Goal: Complete application form

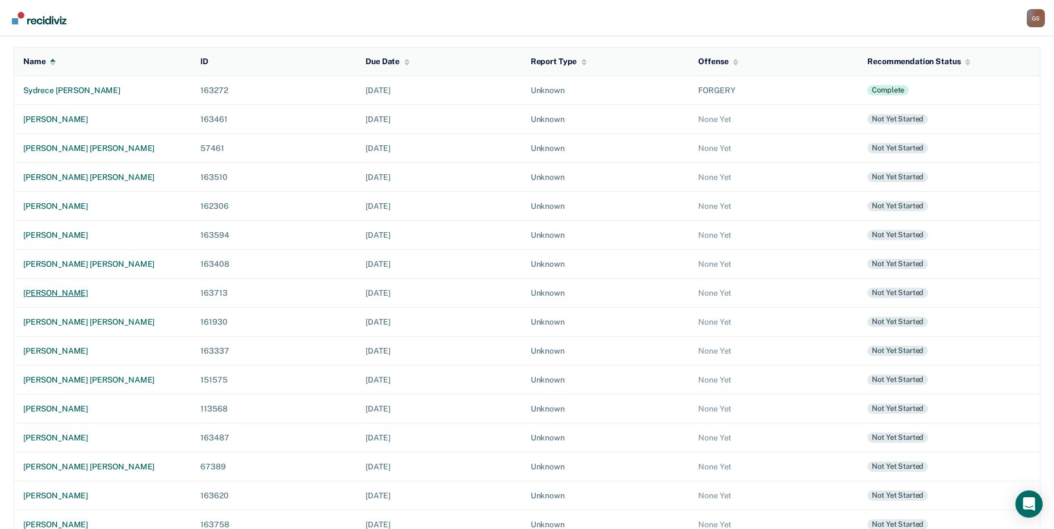
scroll to position [157, 0]
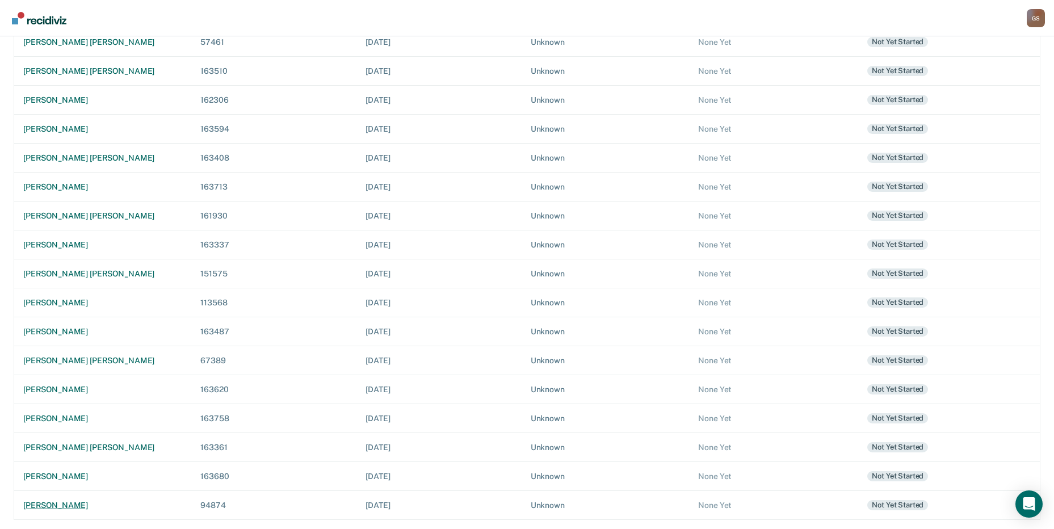
click at [62, 506] on div "[PERSON_NAME]" at bounding box center [102, 506] width 159 height 10
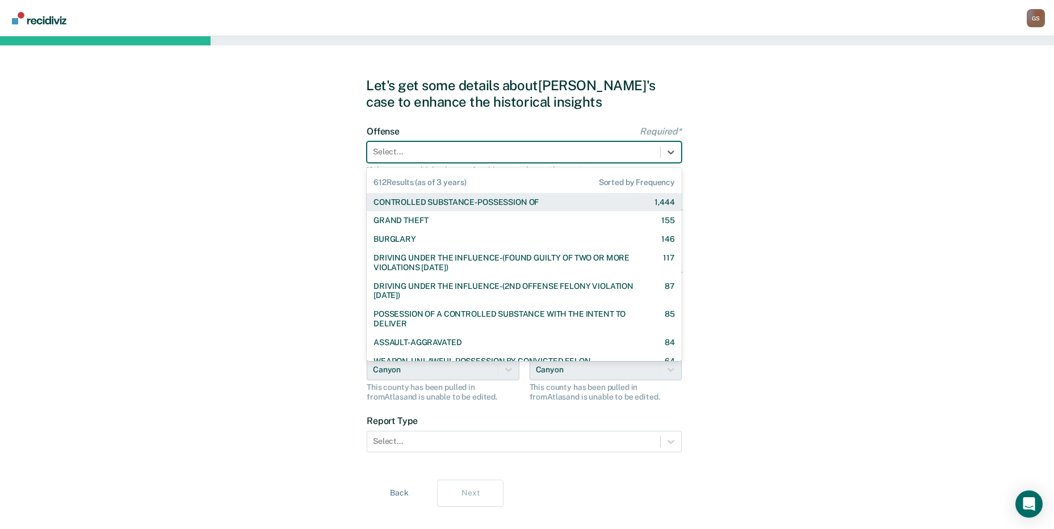
click at [429, 150] on div at bounding box center [513, 152] width 281 height 12
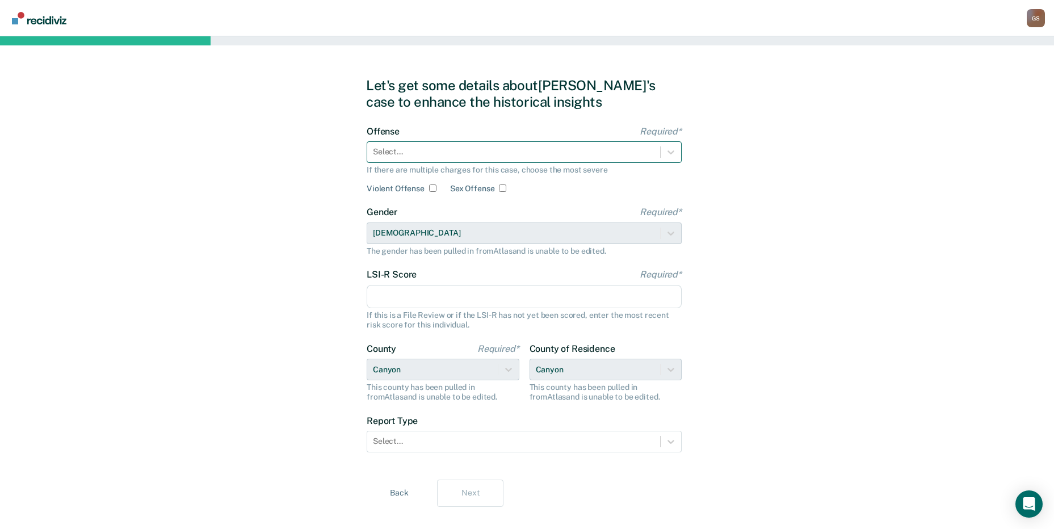
click at [432, 153] on div at bounding box center [513, 152] width 281 height 12
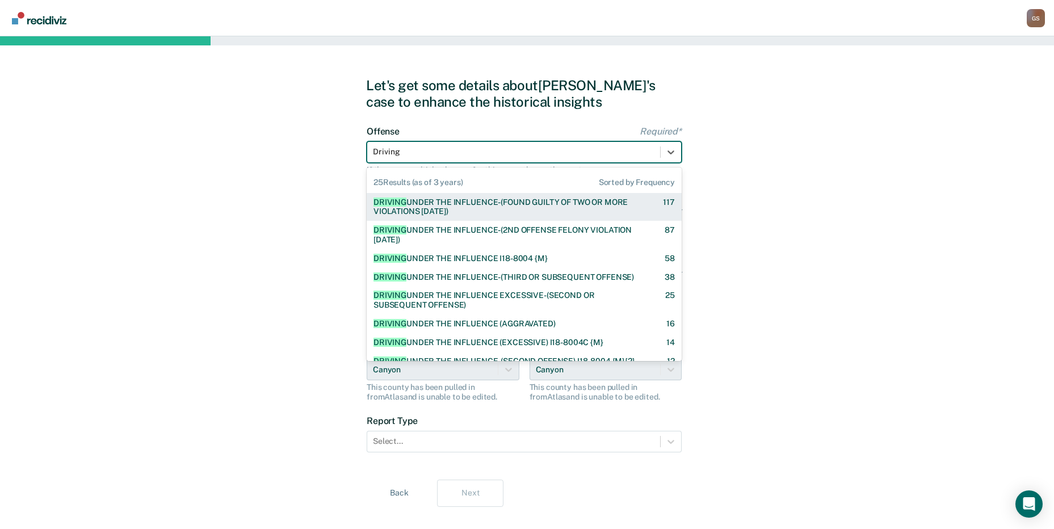
type input "Driving U"
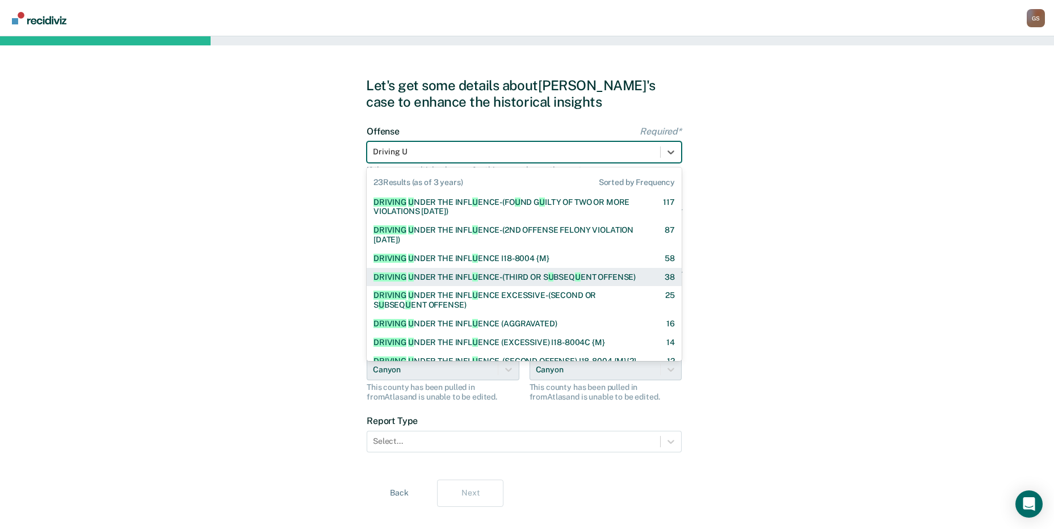
click at [474, 272] on div "DRIVING U NDER THE INFL U ENCE-(THIRD OR S U BSEQ U ENT OFFENSE)" at bounding box center [504, 277] width 262 height 10
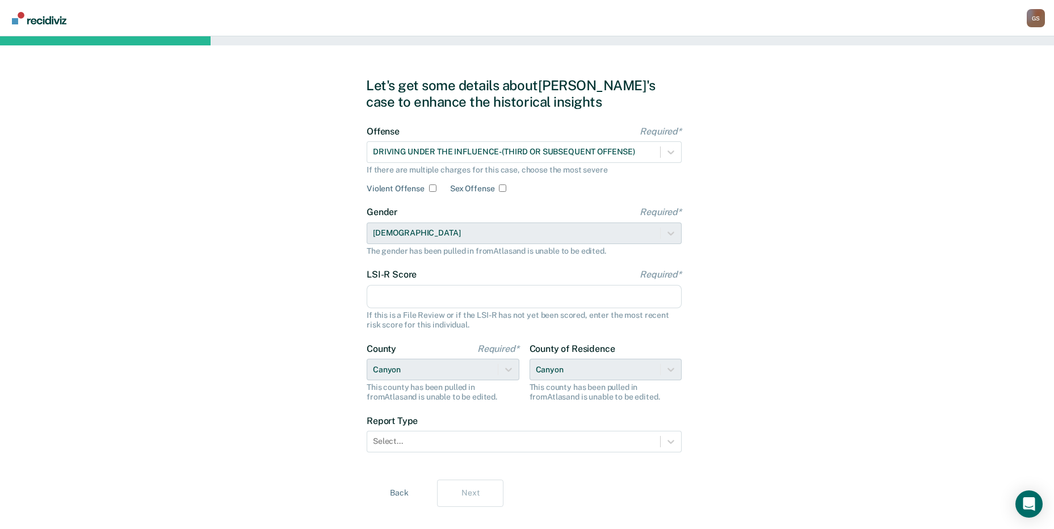
click at [432, 316] on div "If this is a File Review or if the LSI-R has not yet been scored, enter the mos…" at bounding box center [524, 319] width 315 height 19
click at [439, 296] on input "LSI-R Score Required*" at bounding box center [524, 297] width 315 height 24
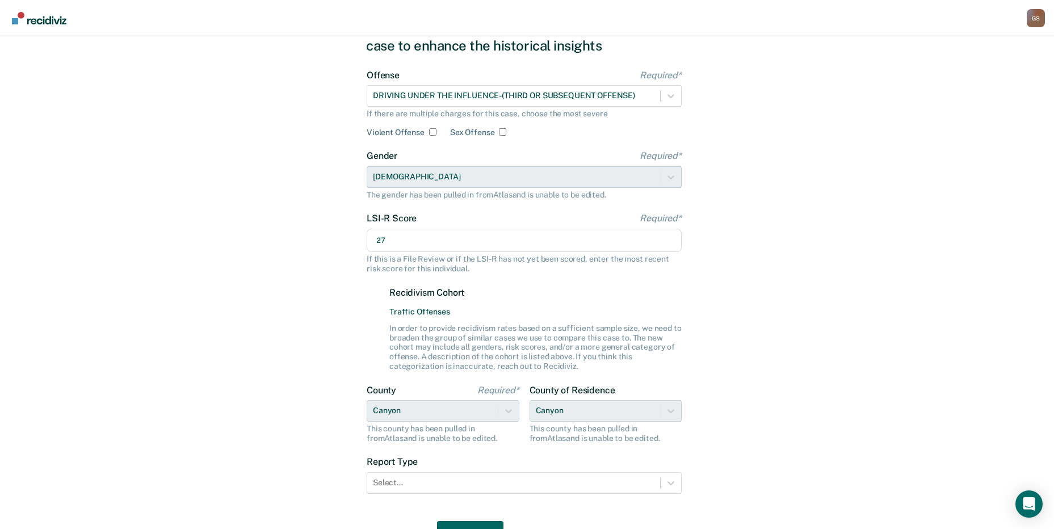
scroll to position [116, 0]
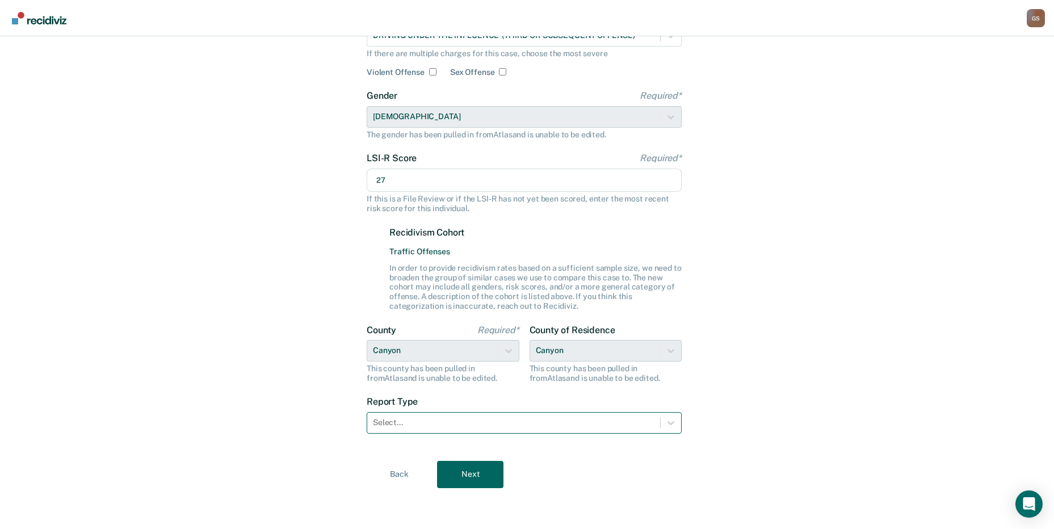
type input "27"
click at [482, 420] on div at bounding box center [513, 423] width 281 height 12
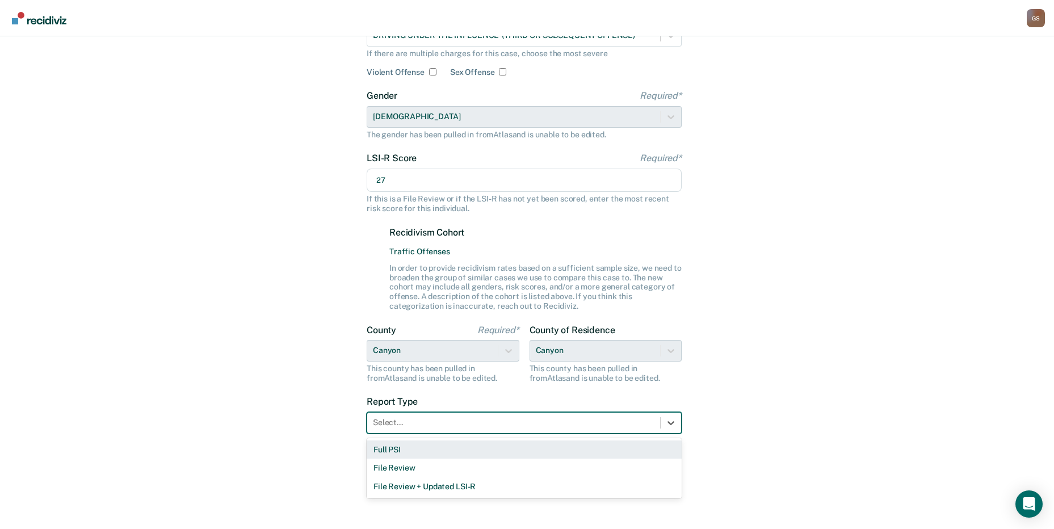
click at [432, 447] on div "Full PSI" at bounding box center [524, 449] width 315 height 19
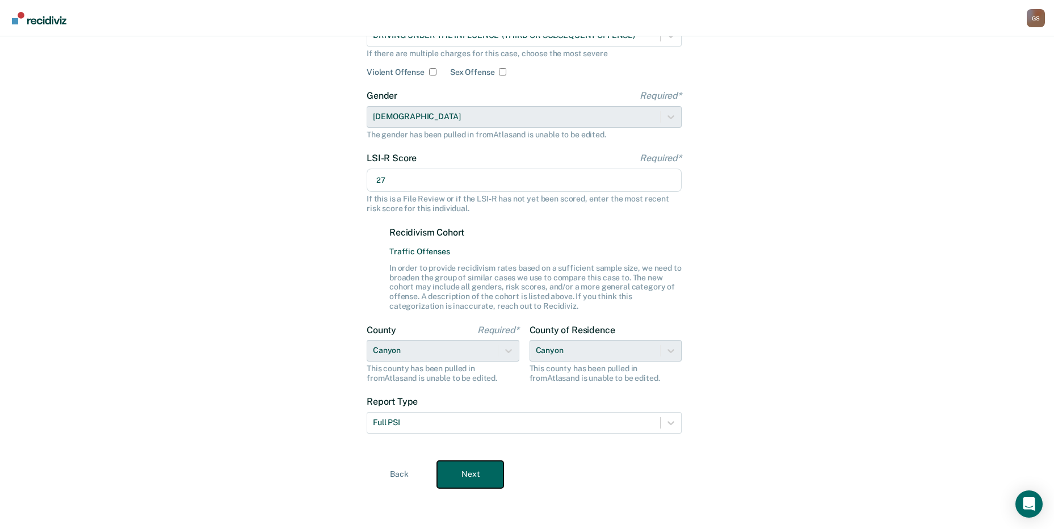
click at [476, 466] on button "Next" at bounding box center [470, 474] width 66 height 27
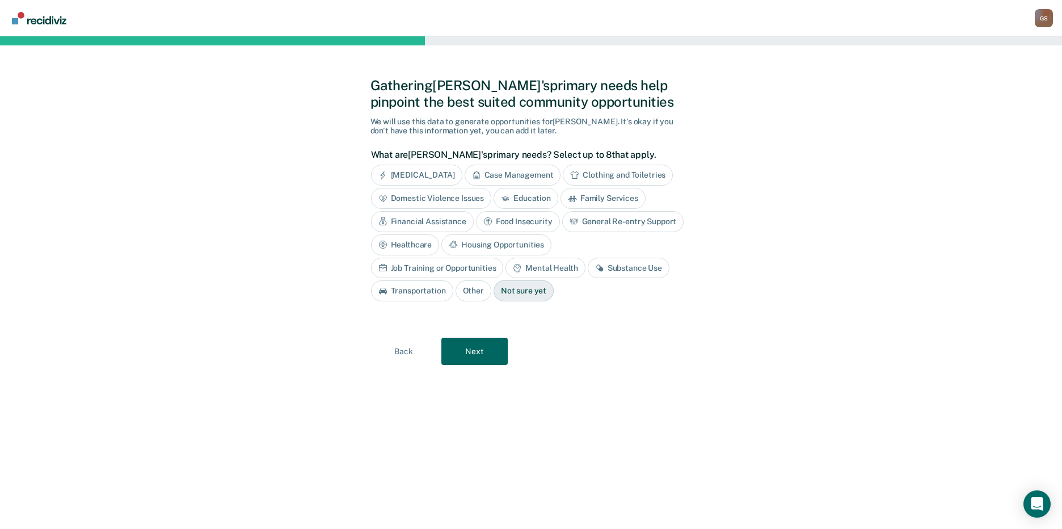
click at [401, 170] on div "[MEDICAL_DATA]" at bounding box center [416, 175] width 91 height 21
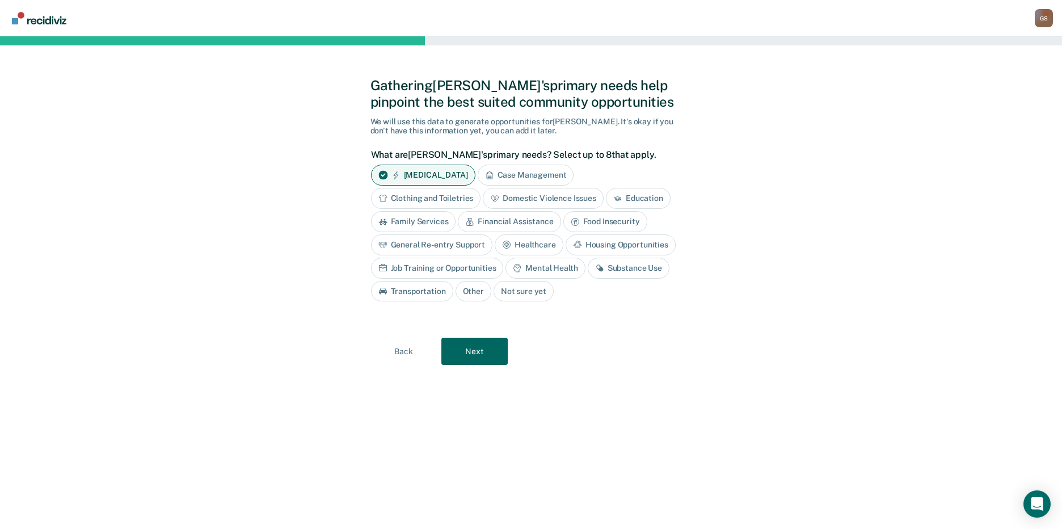
click at [445, 197] on div "Clothing and Toiletries" at bounding box center [426, 198] width 110 height 21
click at [434, 179] on div "[MEDICAL_DATA]" at bounding box center [423, 175] width 104 height 21
click at [434, 196] on div "Clothing and Toiletries" at bounding box center [432, 198] width 123 height 21
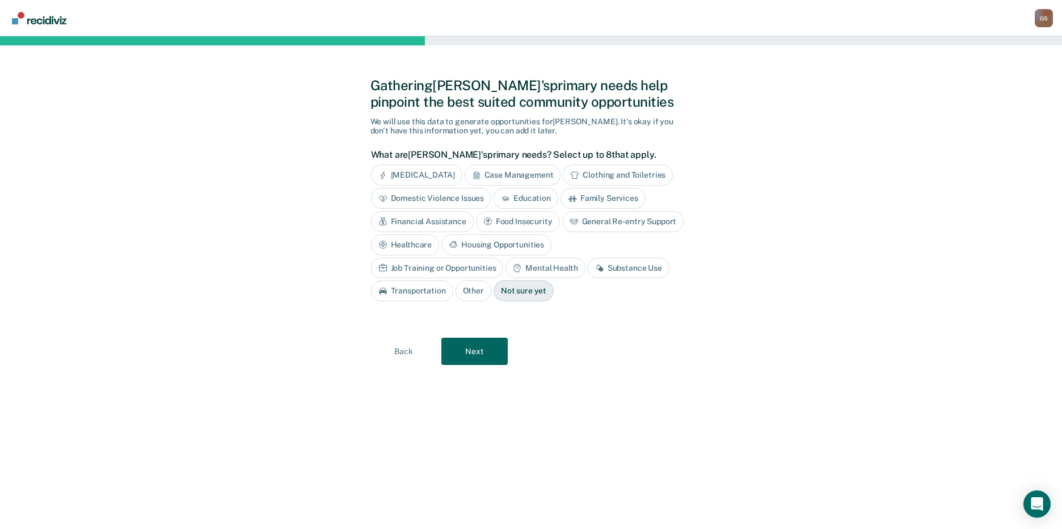
click at [588, 267] on div "Substance Use" at bounding box center [629, 268] width 82 height 21
click at [464, 354] on button "Next" at bounding box center [474, 351] width 66 height 27
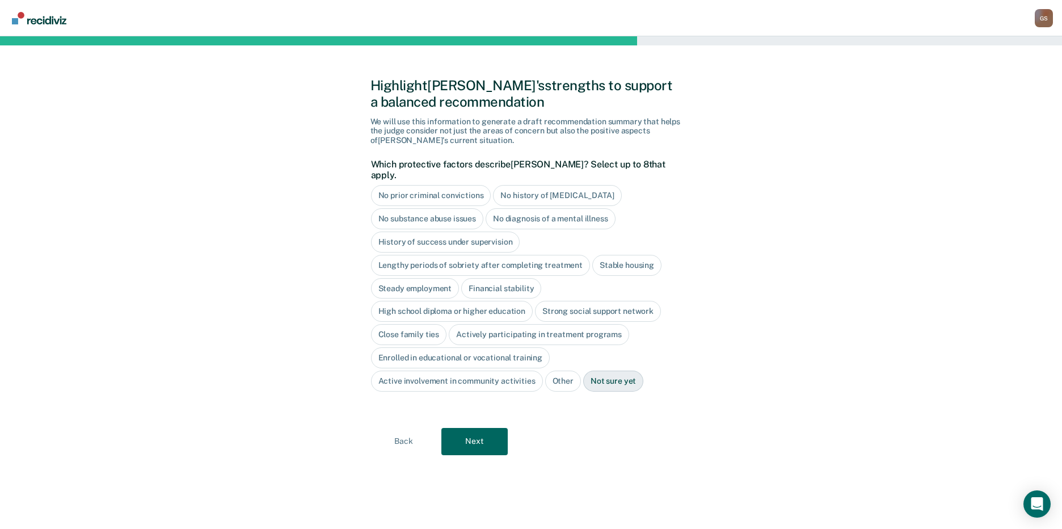
click at [522, 208] on div "No diagnosis of a mental illness" at bounding box center [551, 218] width 130 height 21
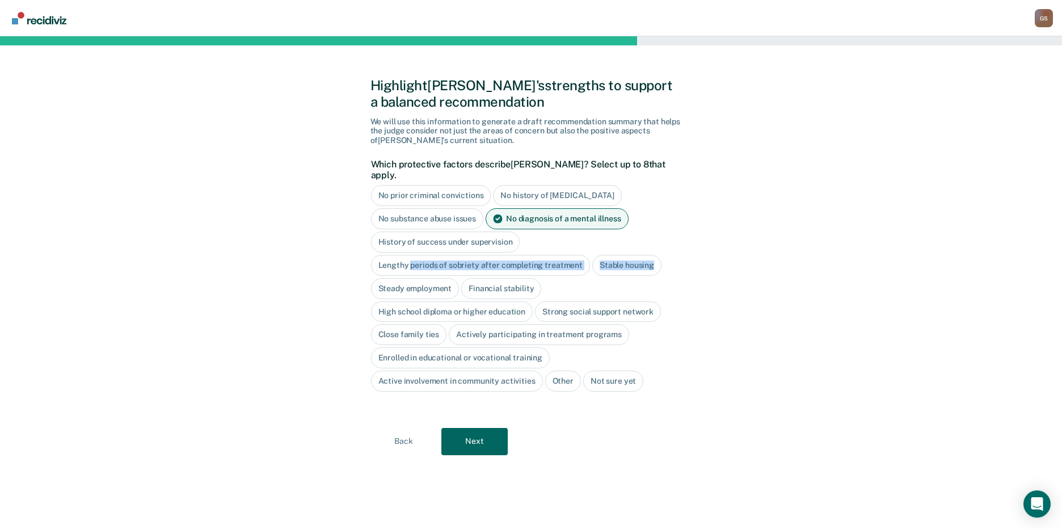
drag, startPoint x: 411, startPoint y: 256, endPoint x: 682, endPoint y: 209, distance: 274.8
click at [682, 209] on div "No prior criminal convictions No history of [MEDICAL_DATA] No substance abuse i…" at bounding box center [528, 288] width 315 height 206
drag, startPoint x: 682, startPoint y: 209, endPoint x: 730, endPoint y: 228, distance: 51.7
click at [730, 228] on div "Highlight [PERSON_NAME]'s strengths to support a balanced recommendation We wil…" at bounding box center [531, 282] width 1062 height 493
click at [612, 256] on div "Stable housing" at bounding box center [626, 265] width 69 height 21
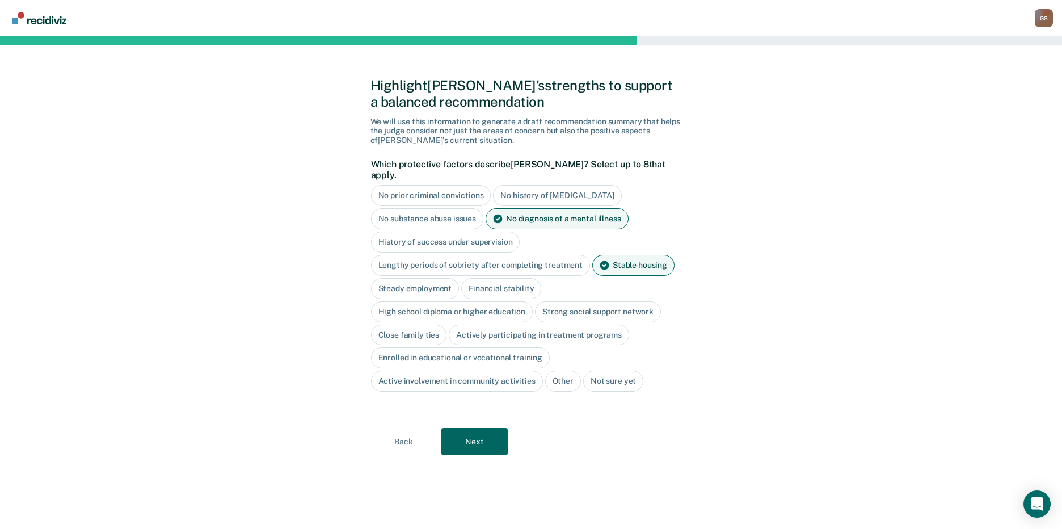
click at [424, 278] on div "Steady employment" at bounding box center [415, 288] width 89 height 21
click at [401, 302] on div "High school diploma or higher education" at bounding box center [452, 311] width 162 height 21
click at [401, 301] on div "High school diploma or higher education" at bounding box center [458, 311] width 175 height 21
click at [414, 325] on div "Close family ties" at bounding box center [409, 335] width 76 height 21
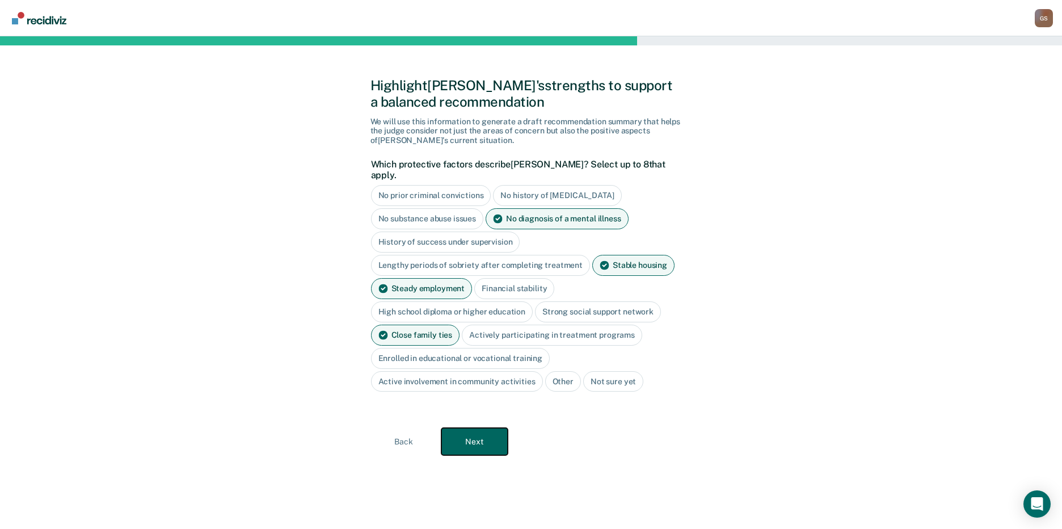
click at [487, 428] on button "Next" at bounding box center [474, 441] width 66 height 27
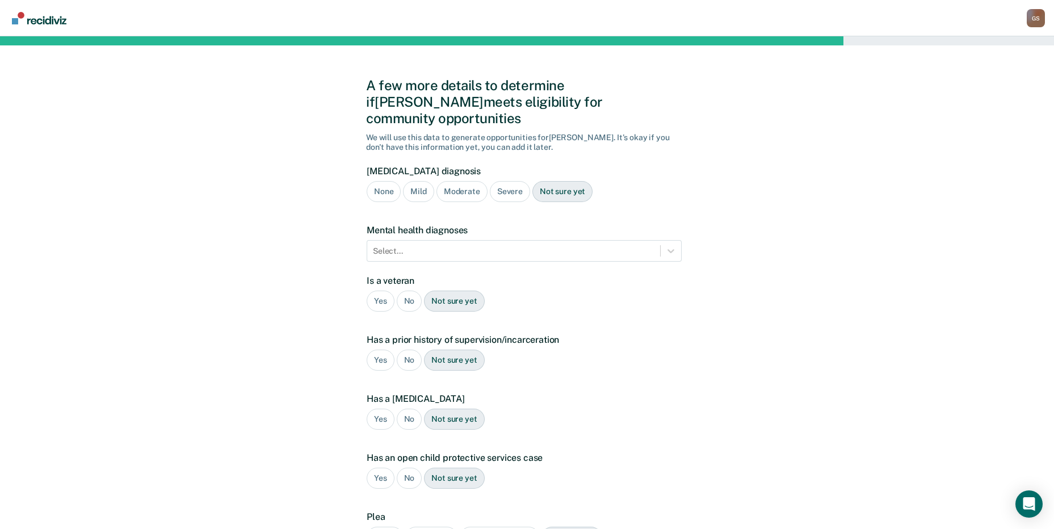
click at [521, 181] on div "Severe" at bounding box center [510, 191] width 40 height 21
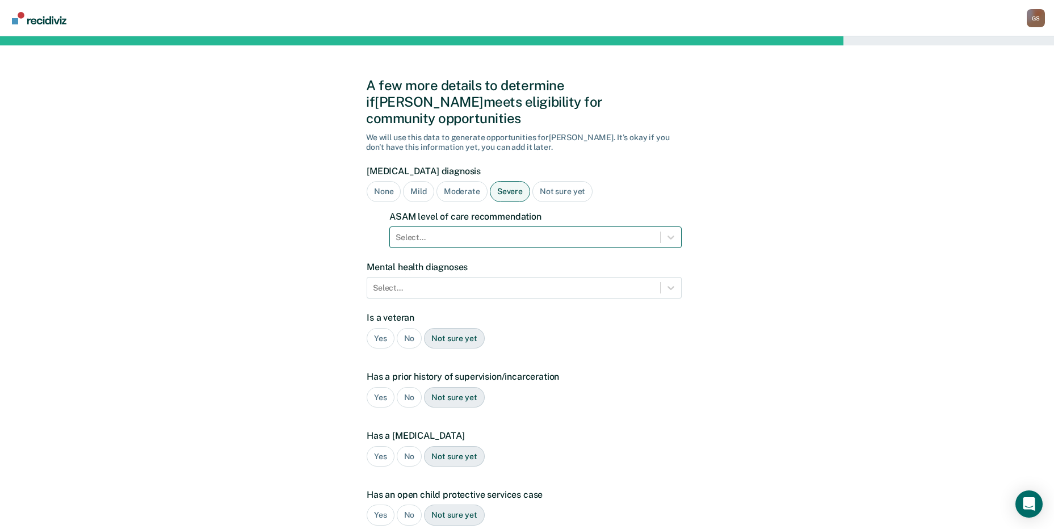
click at [472, 232] on div at bounding box center [525, 238] width 259 height 12
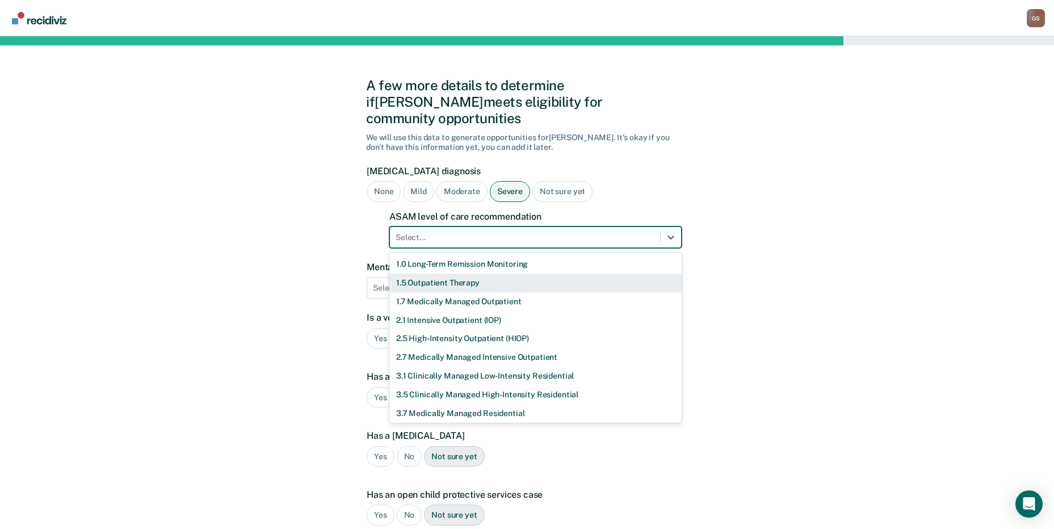
click at [408, 274] on div "1.5 Outpatient Therapy" at bounding box center [535, 283] width 292 height 19
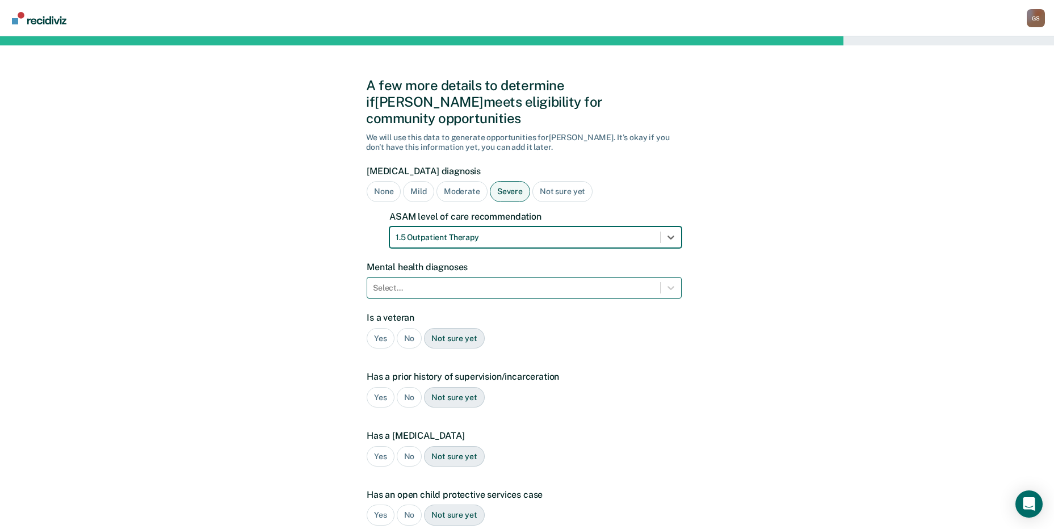
click at [411, 282] on div at bounding box center [513, 288] width 281 height 12
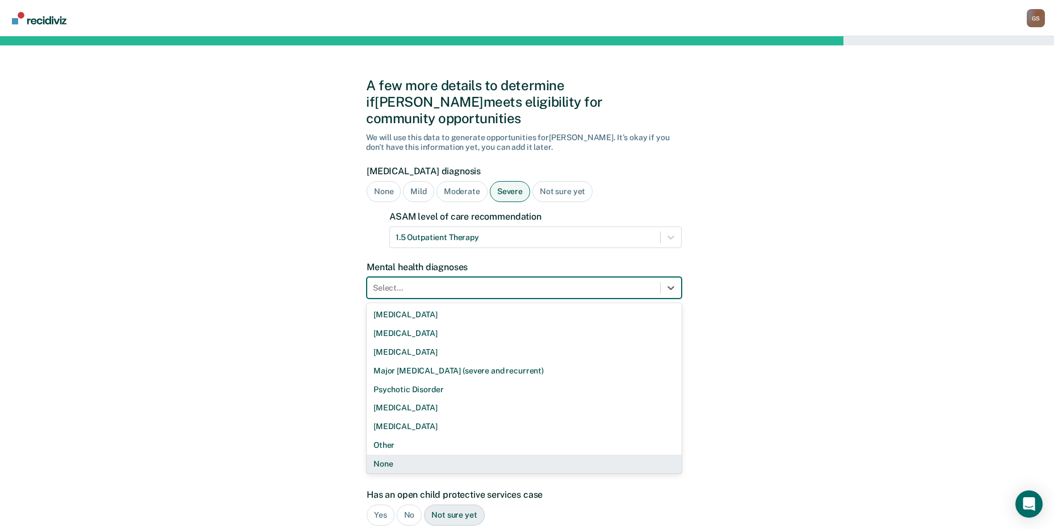
click at [376, 455] on div "None" at bounding box center [524, 464] width 315 height 19
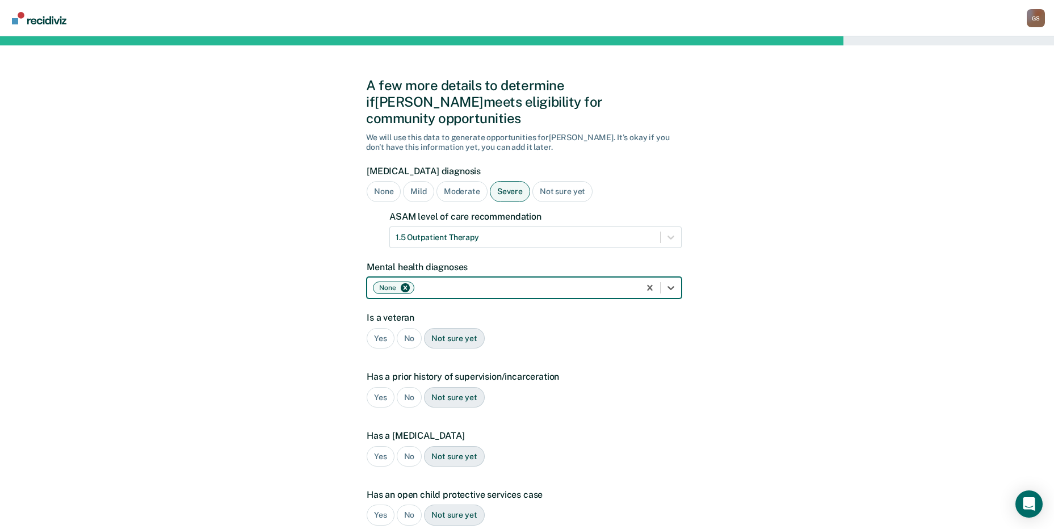
click at [400, 328] on div "No" at bounding box center [410, 338] width 26 height 21
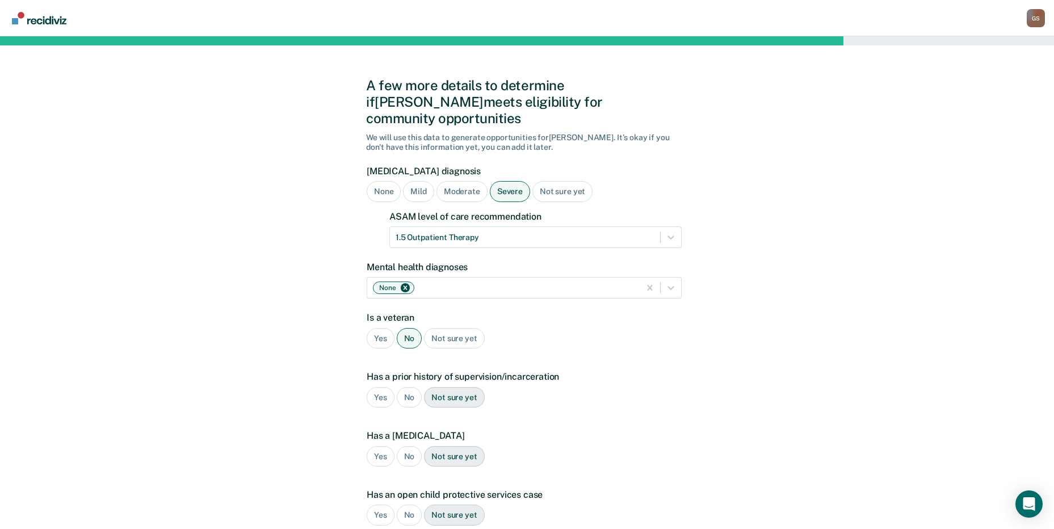
click at [381, 387] on div "Yes" at bounding box center [381, 397] width 28 height 21
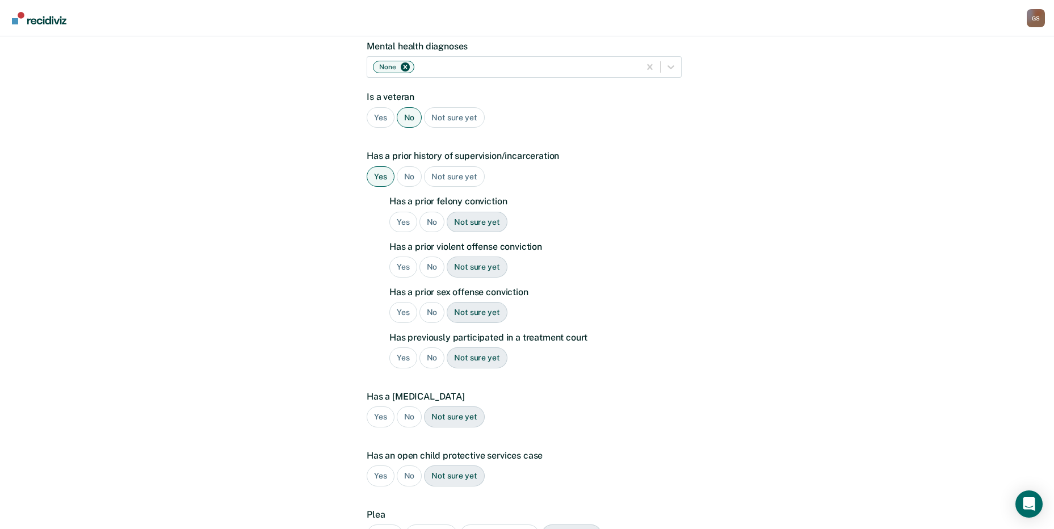
scroll to position [227, 0]
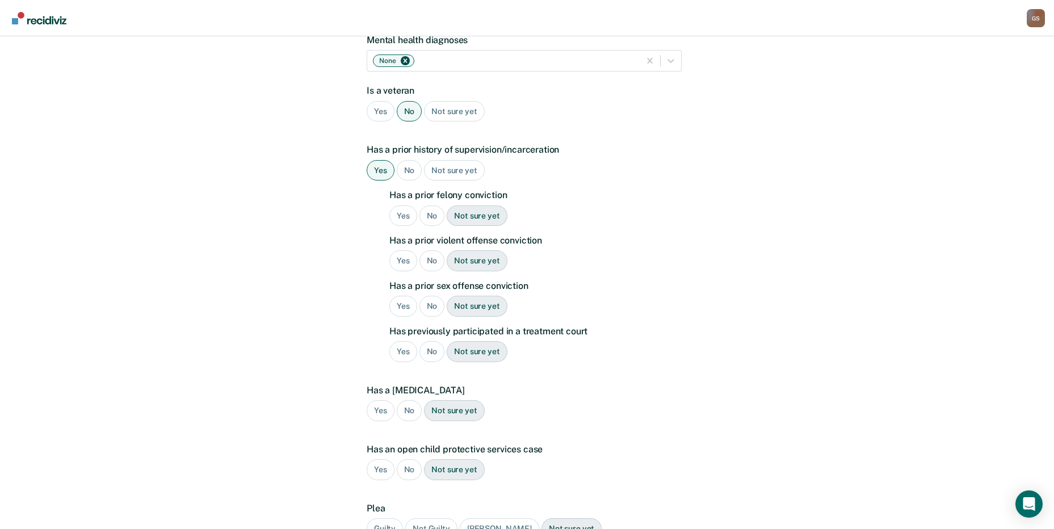
click at [400, 205] on div "Yes" at bounding box center [403, 215] width 28 height 21
click at [399, 252] on div "Yes" at bounding box center [403, 260] width 28 height 21
click at [394, 296] on div "Yes" at bounding box center [403, 306] width 28 height 21
click at [428, 296] on div "No" at bounding box center [432, 306] width 26 height 21
click at [431, 341] on div "No" at bounding box center [432, 351] width 26 height 21
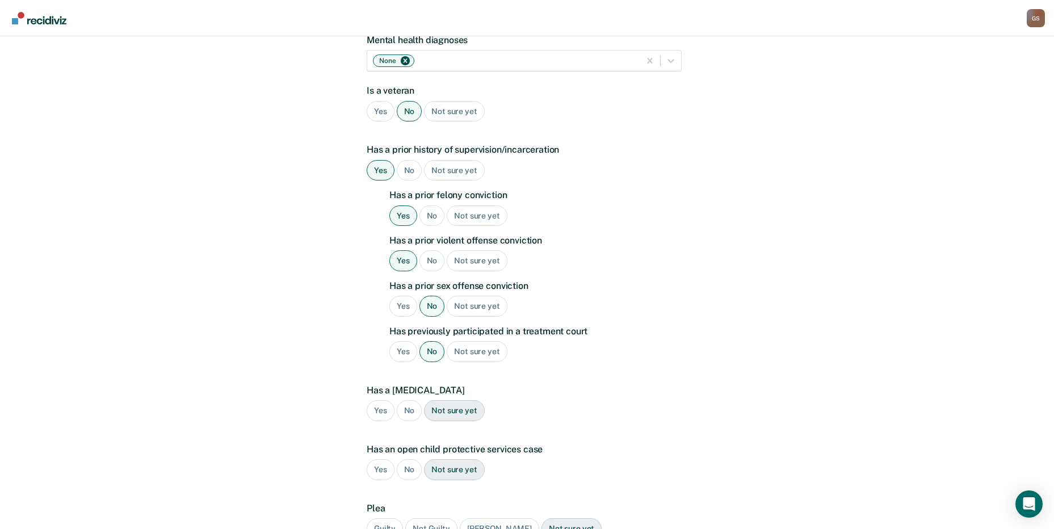
scroll to position [325, 0]
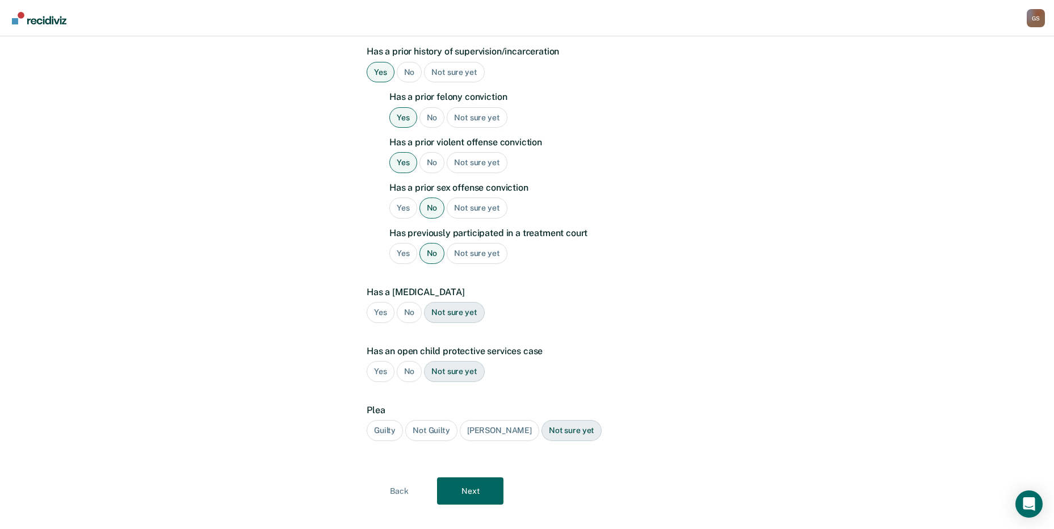
click at [413, 302] on div "No" at bounding box center [410, 312] width 26 height 21
click at [409, 361] on div "No" at bounding box center [410, 371] width 26 height 21
click at [385, 420] on div "Guilty" at bounding box center [385, 430] width 36 height 21
click at [467, 477] on button "Next" at bounding box center [470, 490] width 66 height 27
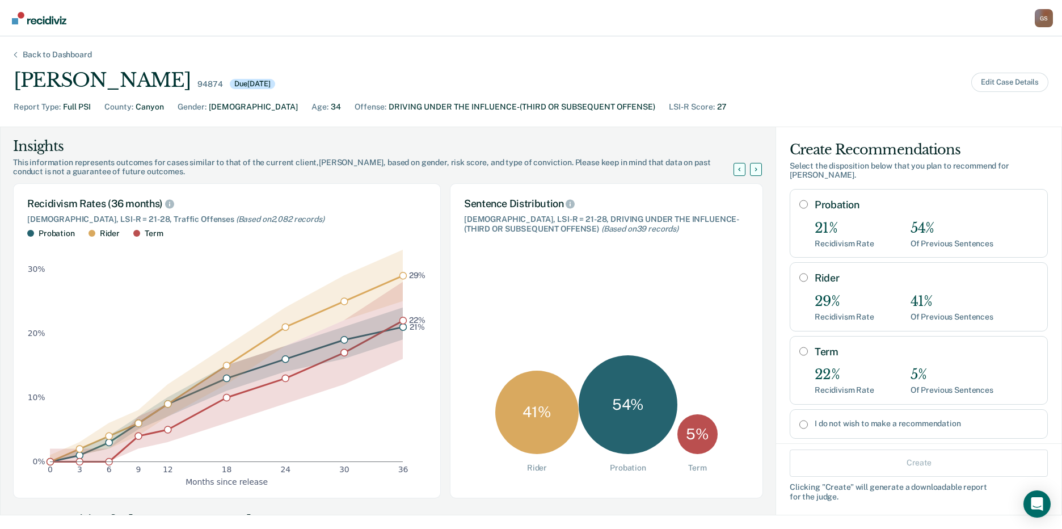
click at [800, 273] on input "Rider" at bounding box center [804, 277] width 9 height 9
radio input "true"
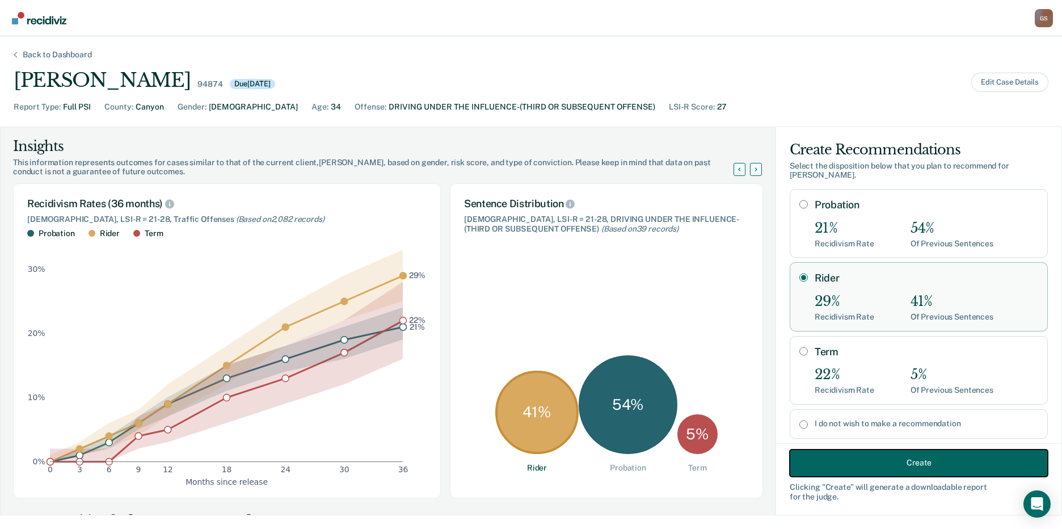
click at [884, 464] on button "Create" at bounding box center [919, 462] width 258 height 27
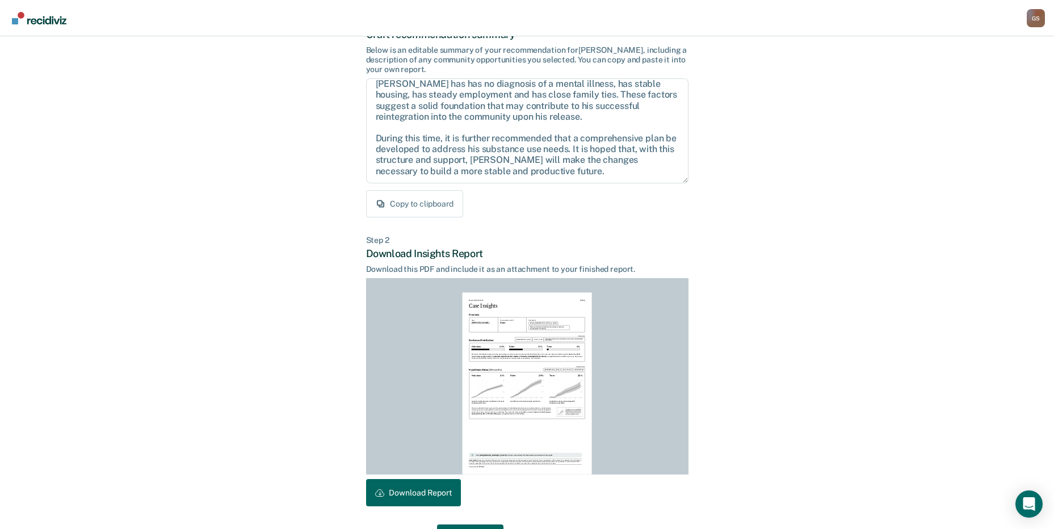
scroll to position [118, 0]
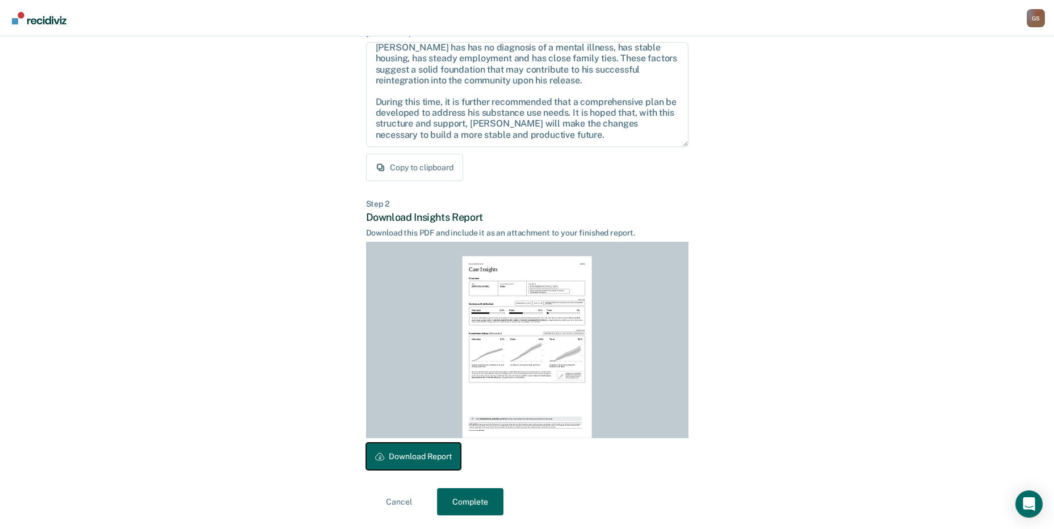
click at [421, 456] on button "Download Report" at bounding box center [413, 456] width 95 height 27
click at [456, 507] on button "Complete" at bounding box center [470, 501] width 66 height 27
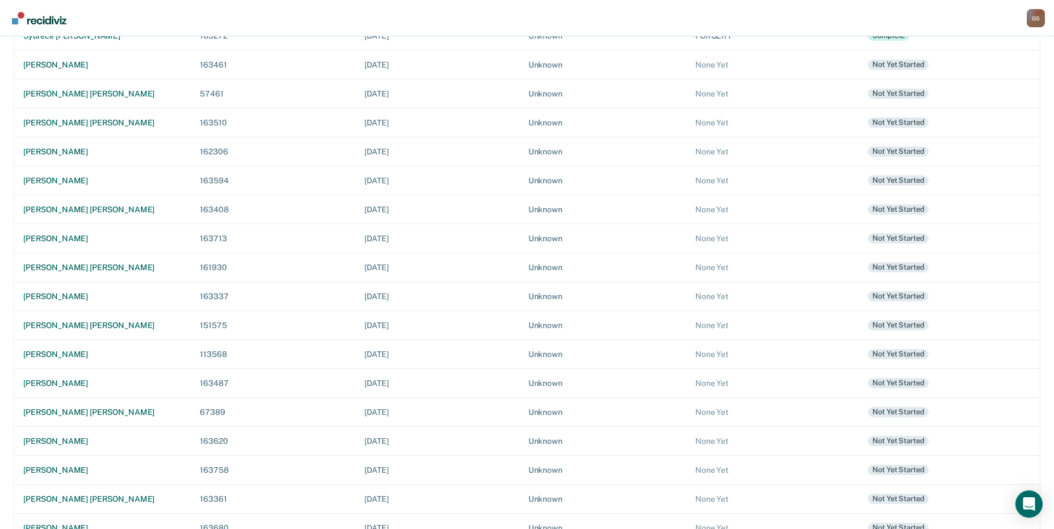
scroll to position [166, 0]
